Goal: Complete application form

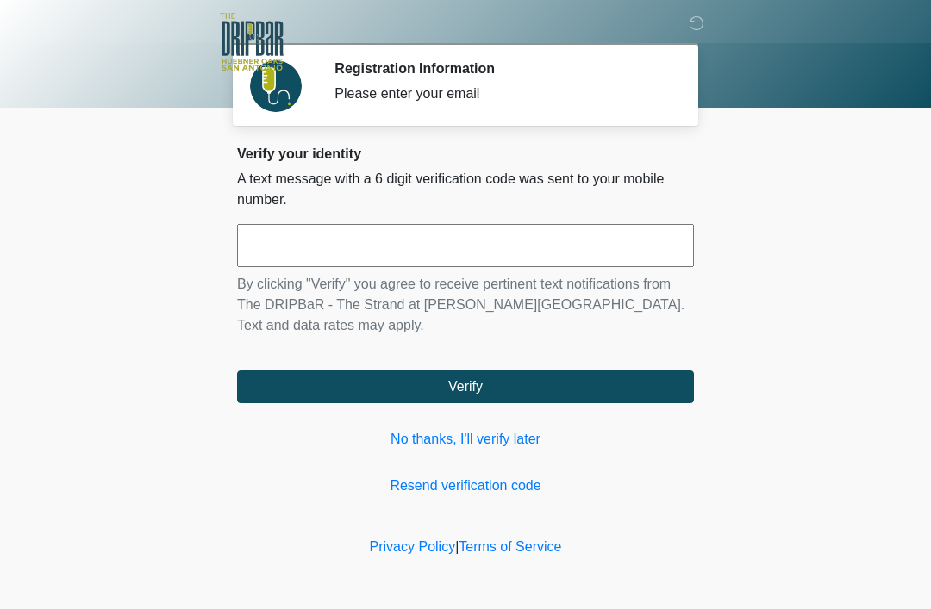
click at [526, 435] on link "No thanks, I'll verify later" at bounding box center [465, 439] width 457 height 21
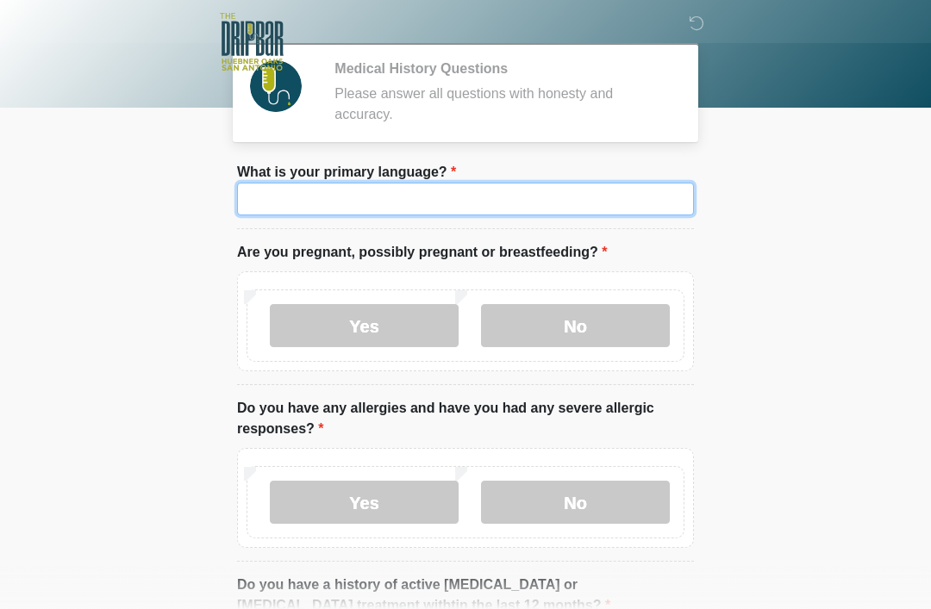
click at [553, 202] on input "What is your primary language?" at bounding box center [465, 199] width 457 height 33
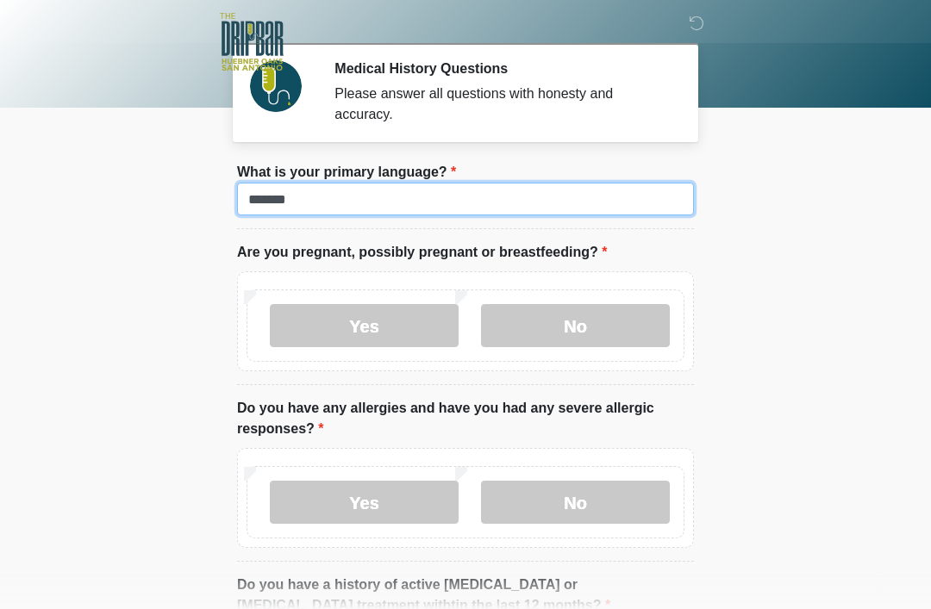
type input "*******"
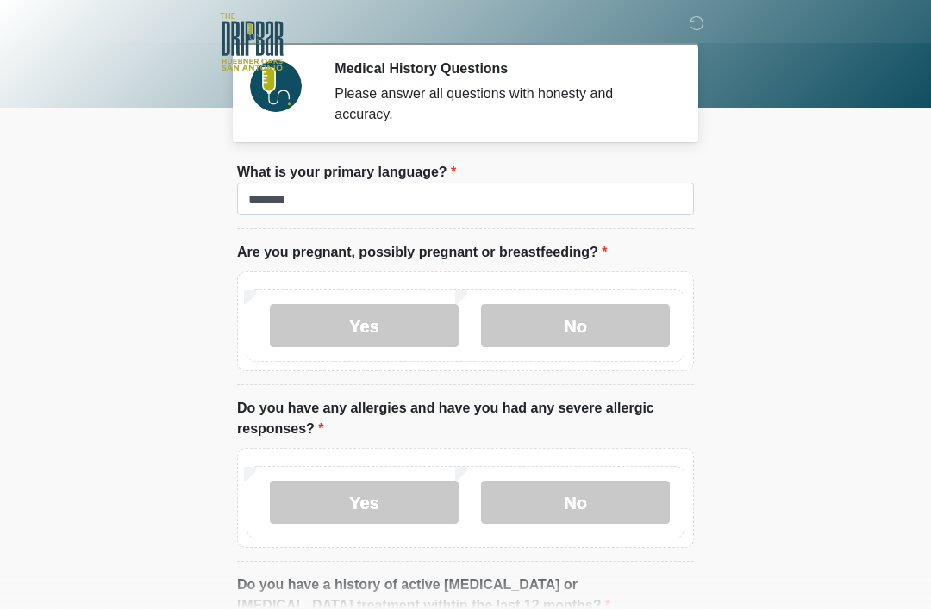
click at [614, 320] on label "No" at bounding box center [575, 325] width 189 height 43
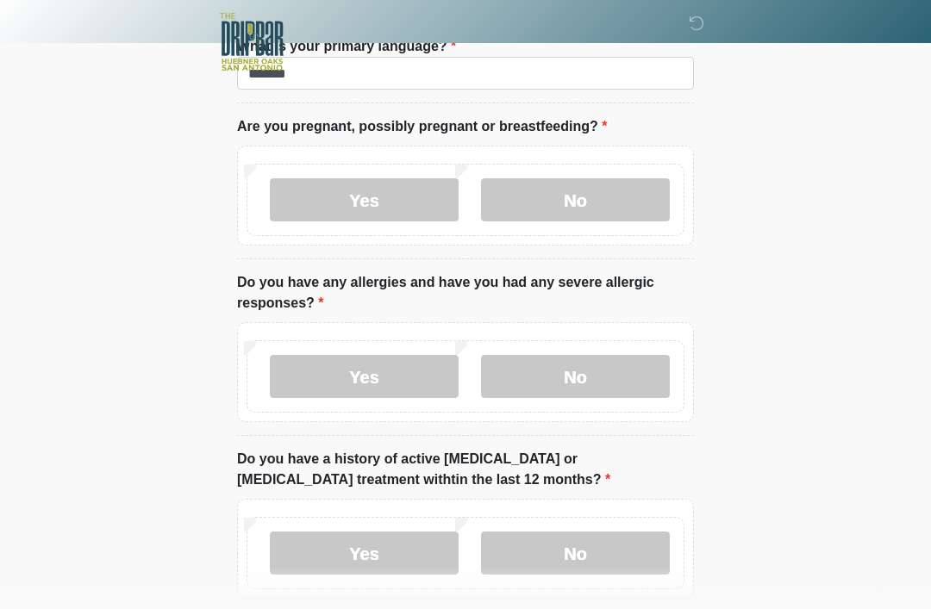
scroll to position [128, 0]
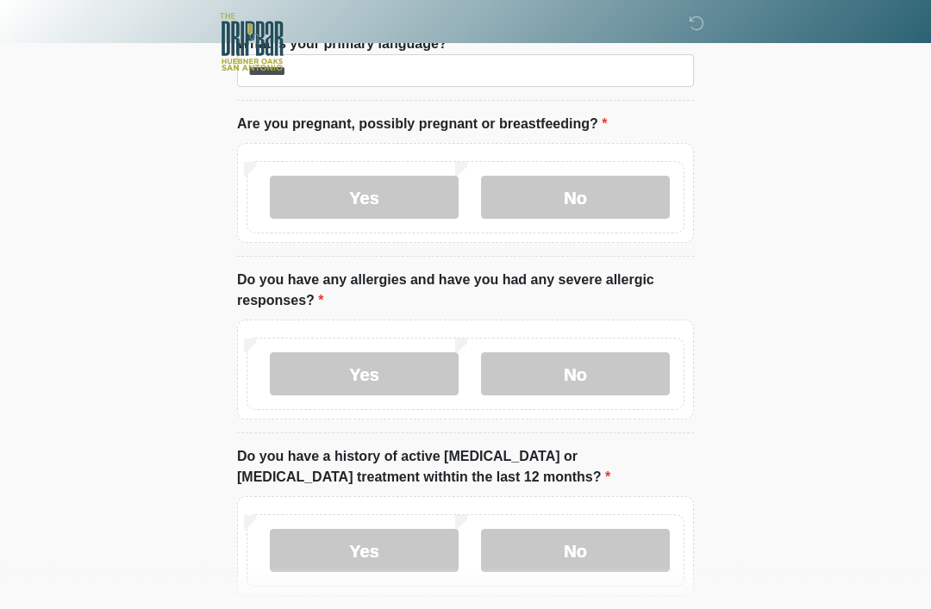
click at [633, 380] on label "No" at bounding box center [575, 373] width 189 height 43
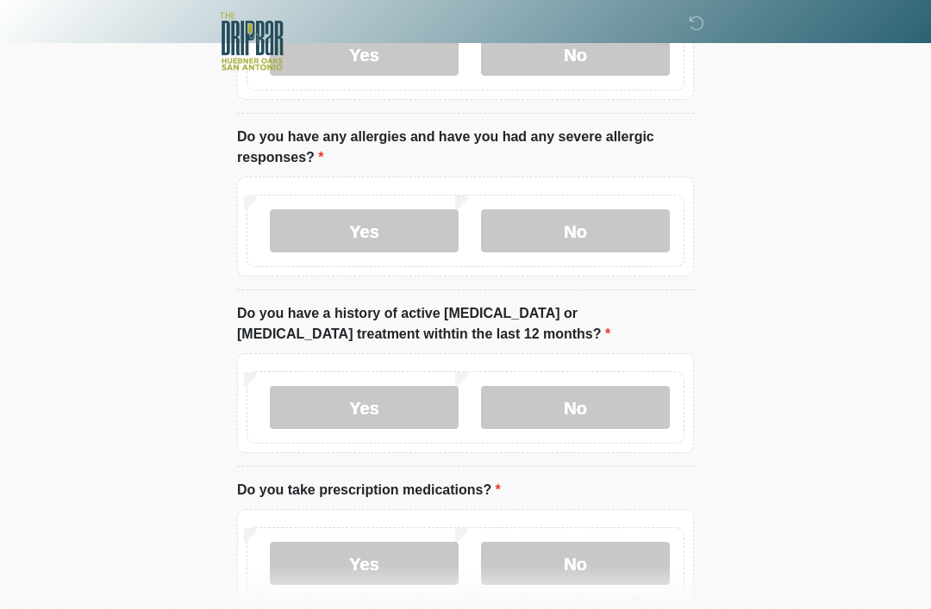
scroll to position [272, 0]
click at [612, 418] on label "No" at bounding box center [575, 406] width 189 height 43
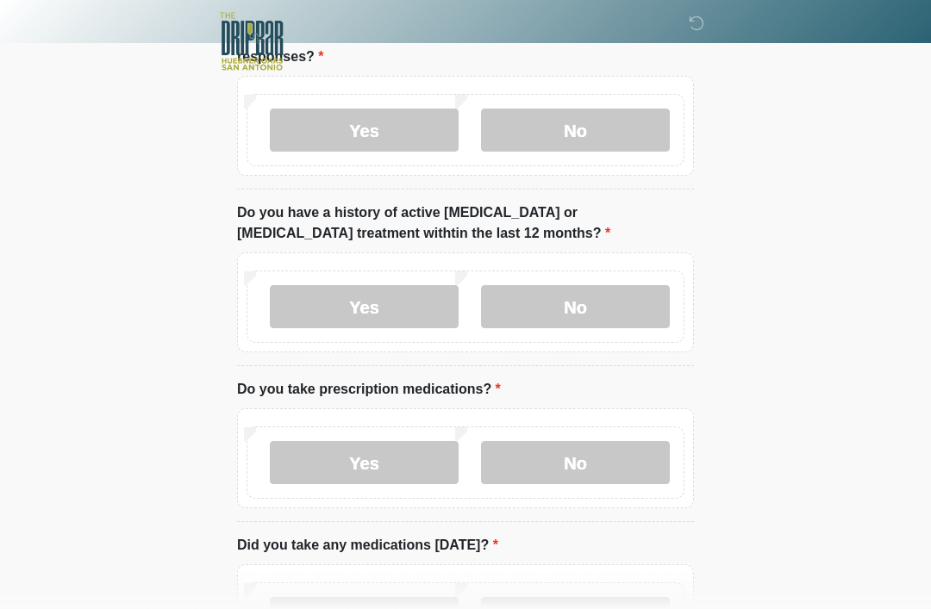
click at [625, 457] on label "No" at bounding box center [575, 463] width 189 height 43
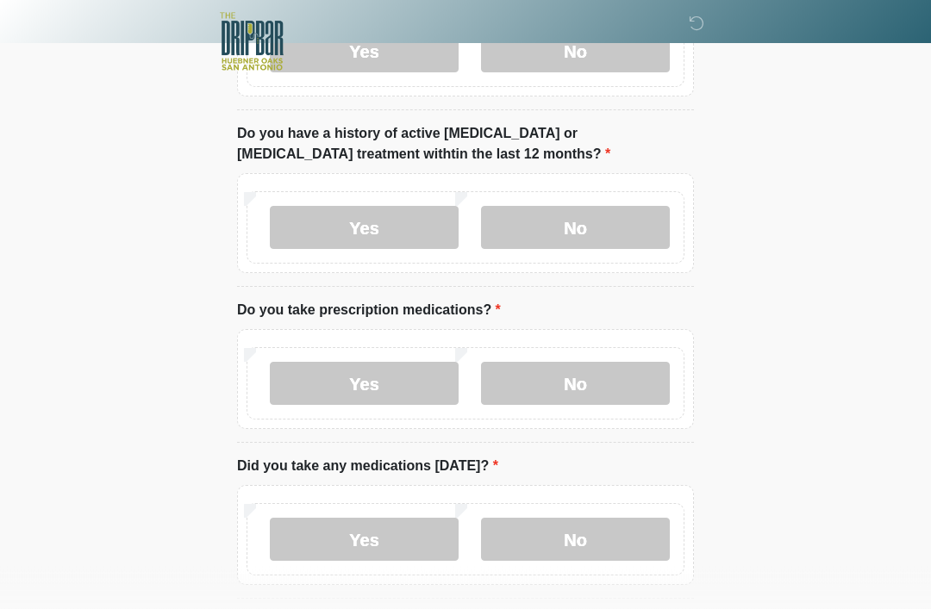
scroll to position [452, 0]
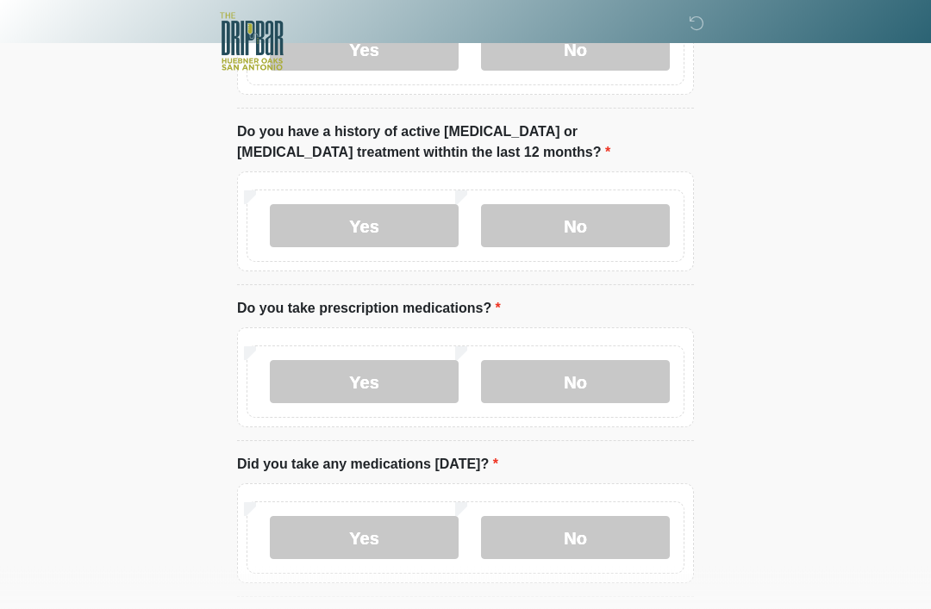
click at [415, 533] on label "Yes" at bounding box center [364, 538] width 189 height 43
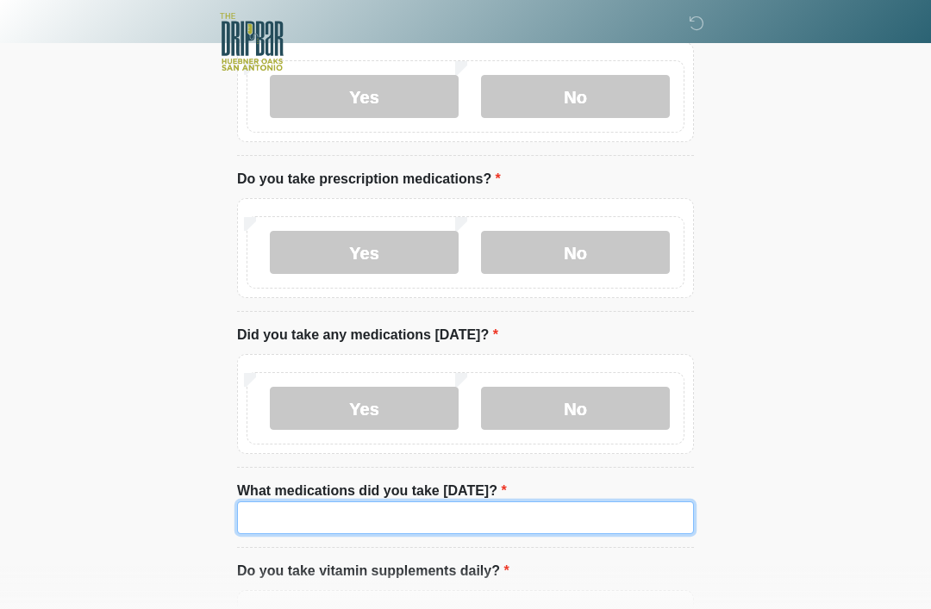
click at [592, 507] on input "What medications did you take [DATE]?" at bounding box center [465, 518] width 457 height 33
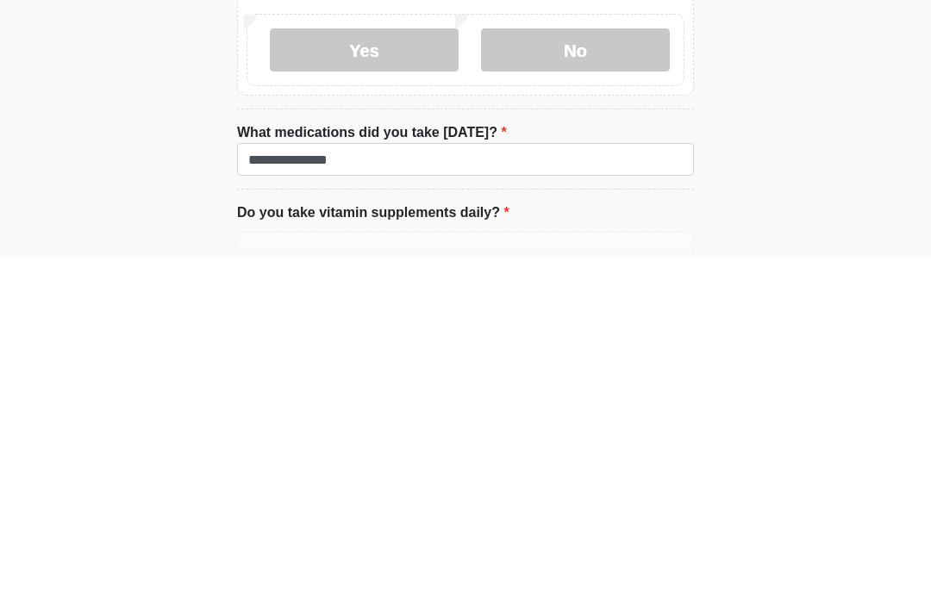
scroll to position [942, 0]
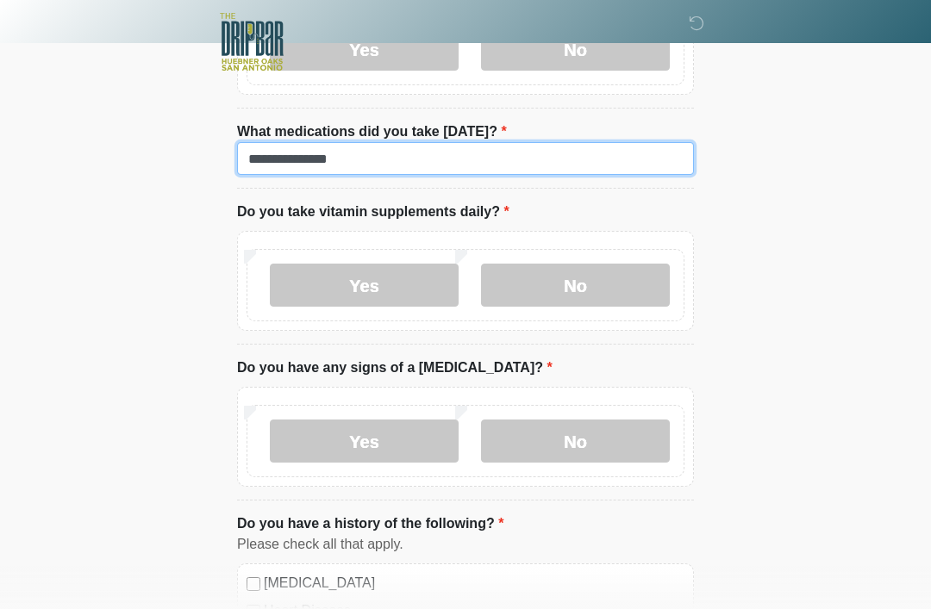
type input "**********"
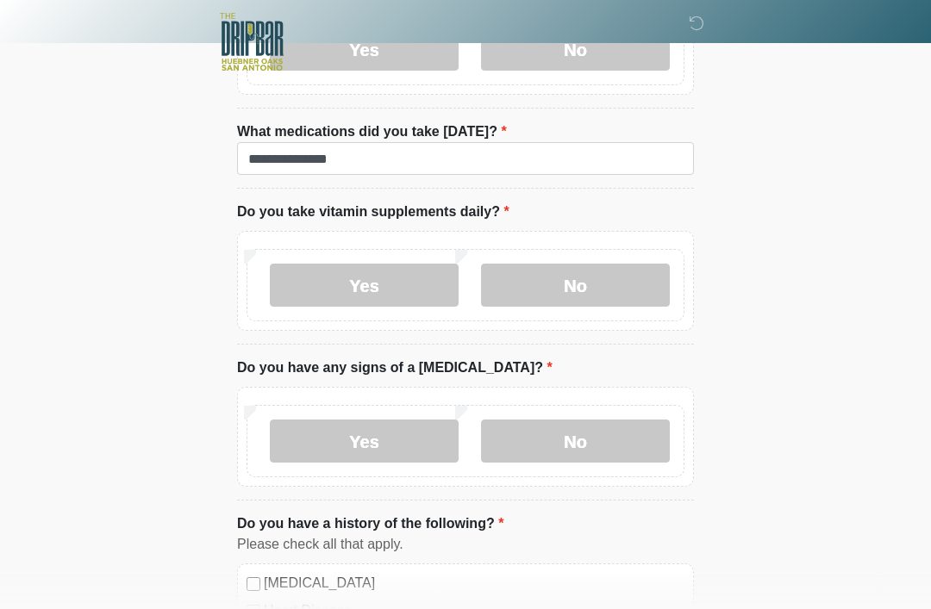
click at [611, 289] on label "No" at bounding box center [575, 285] width 189 height 43
click at [633, 440] on label "No" at bounding box center [575, 441] width 189 height 43
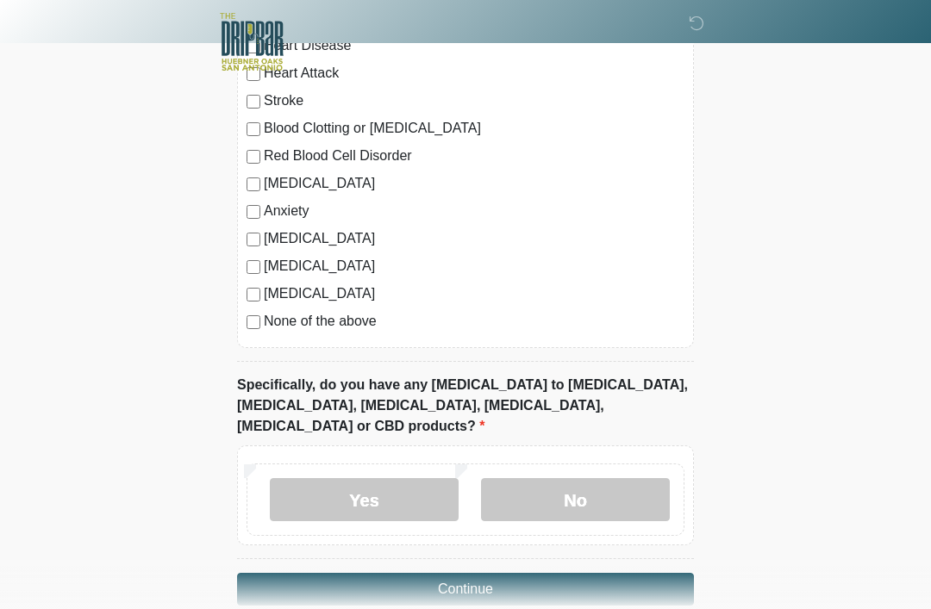
scroll to position [1506, 0]
click at [633, 465] on div "Yes No" at bounding box center [465, 501] width 438 height 72
click at [620, 490] on label "No" at bounding box center [575, 500] width 189 height 43
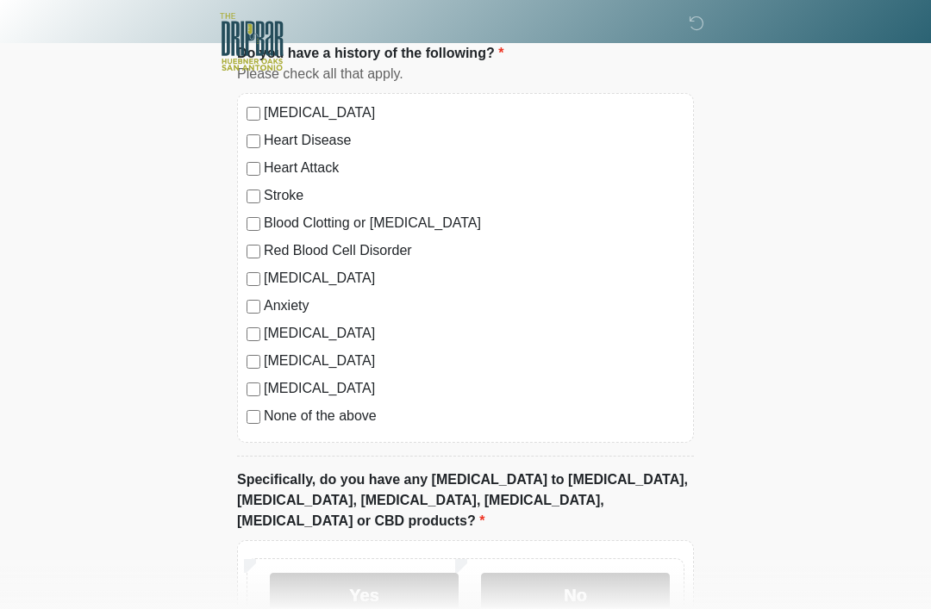
scroll to position [1517, 0]
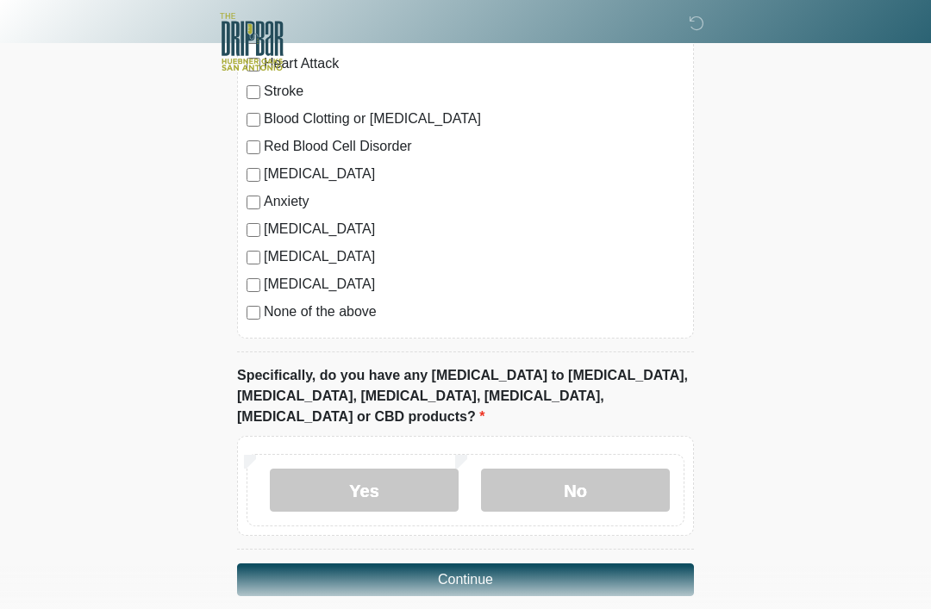
click at [638, 564] on button "Continue" at bounding box center [465, 580] width 457 height 33
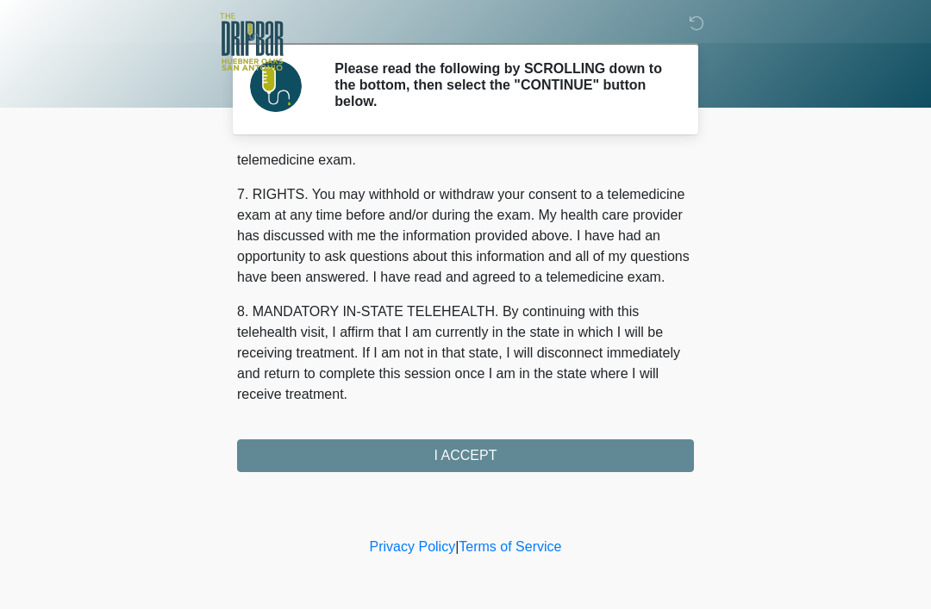
scroll to position [756, 0]
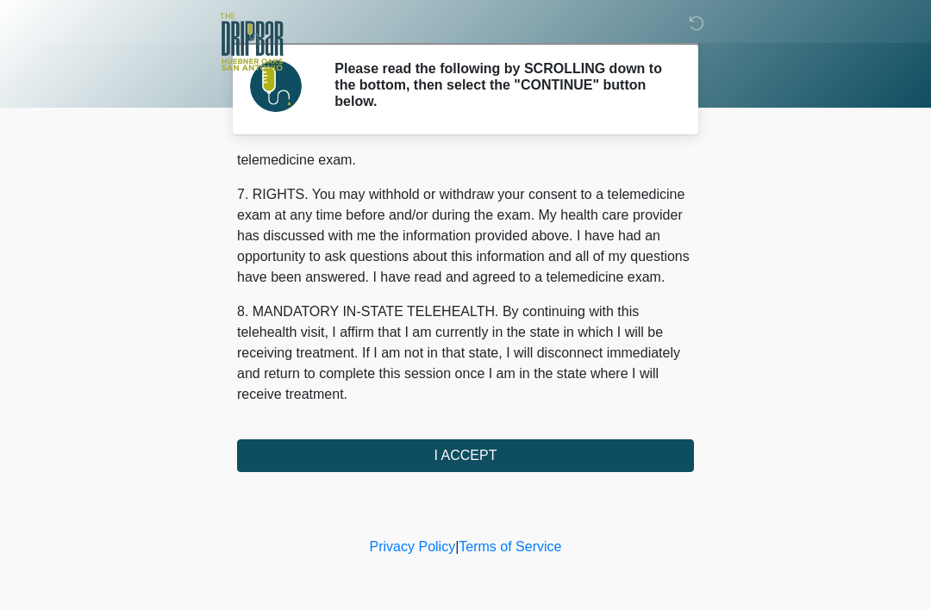
click at [495, 445] on button "I ACCEPT" at bounding box center [465, 456] width 457 height 33
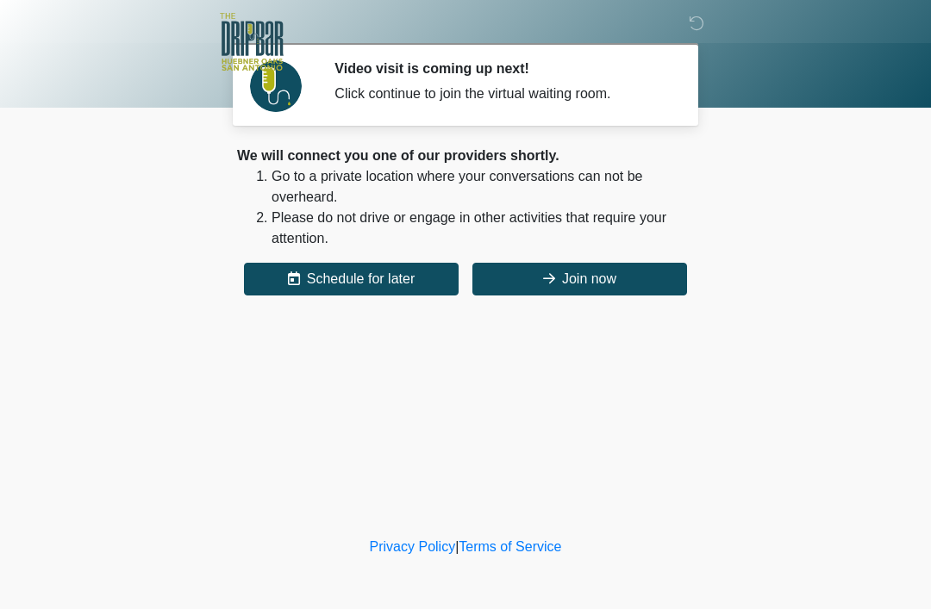
click at [593, 268] on button "Join now" at bounding box center [579, 279] width 215 height 33
